Goal: Use online tool/utility: Utilize a website feature to perform a specific function

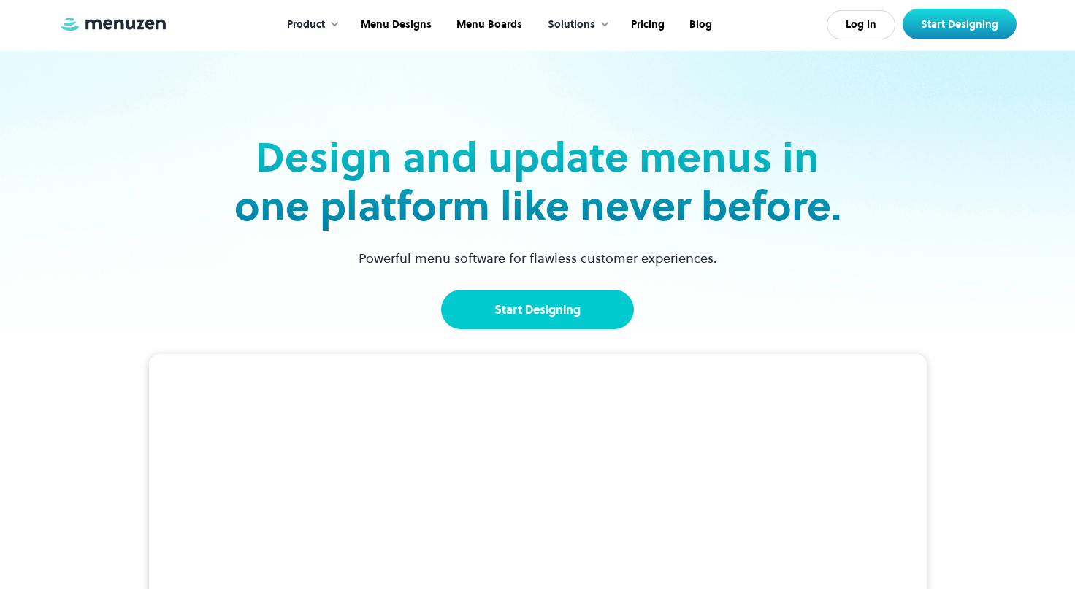
drag, startPoint x: 0, startPoint y: 0, endPoint x: 564, endPoint y: 310, distance: 643.6
click at [564, 310] on link "Start Designing" at bounding box center [537, 309] width 193 height 39
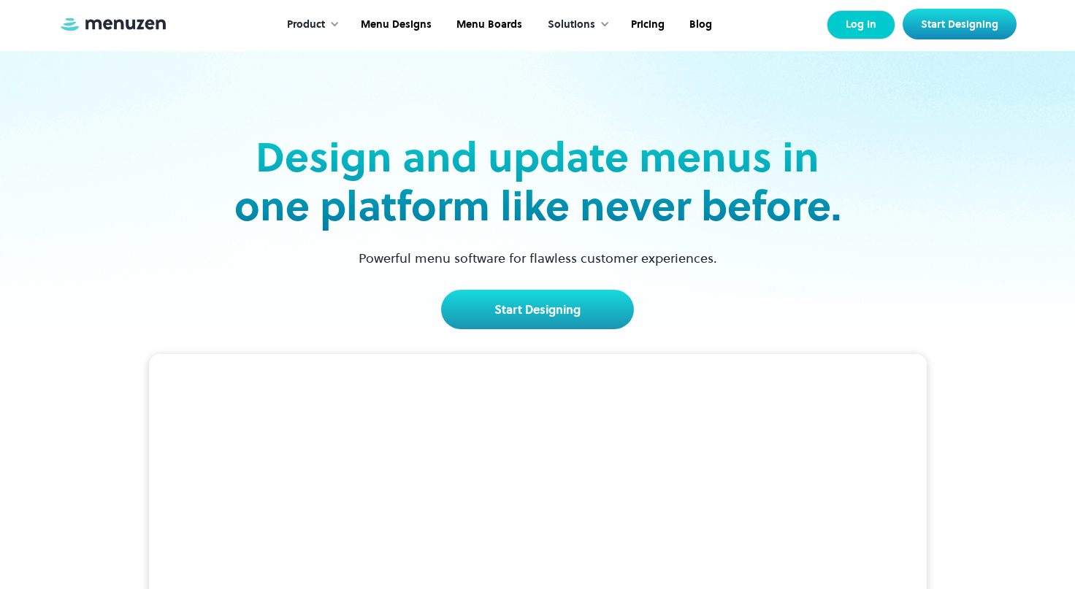
click at [853, 33] on link "Log In" at bounding box center [861, 24] width 69 height 29
